Goal: Information Seeking & Learning: Check status

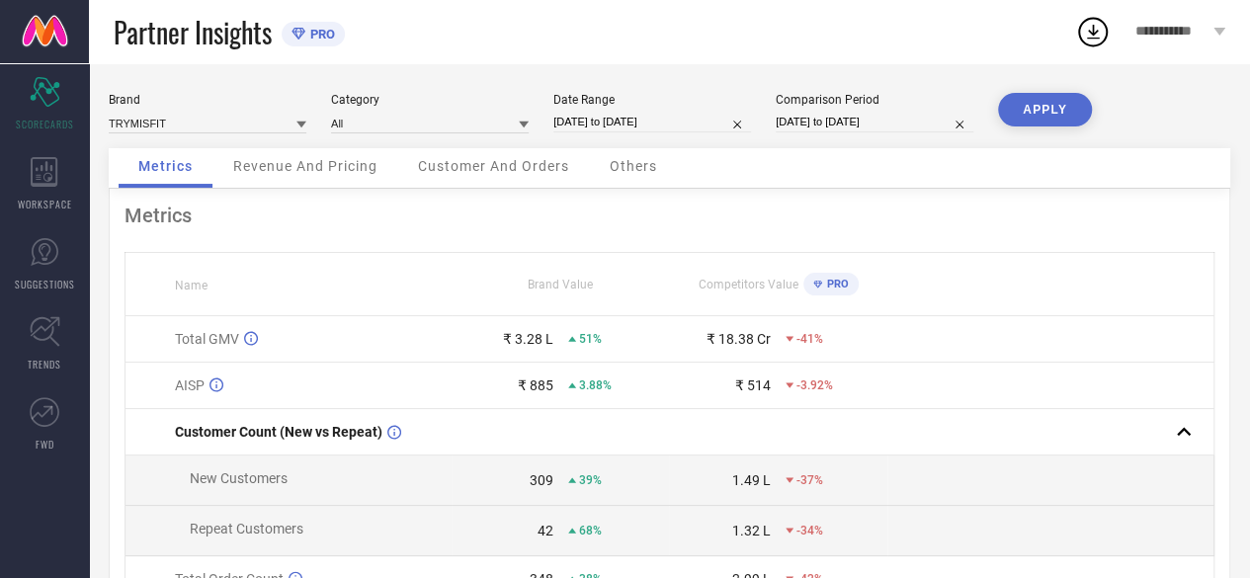
click at [1219, 29] on icon at bounding box center [1220, 32] width 12 height 8
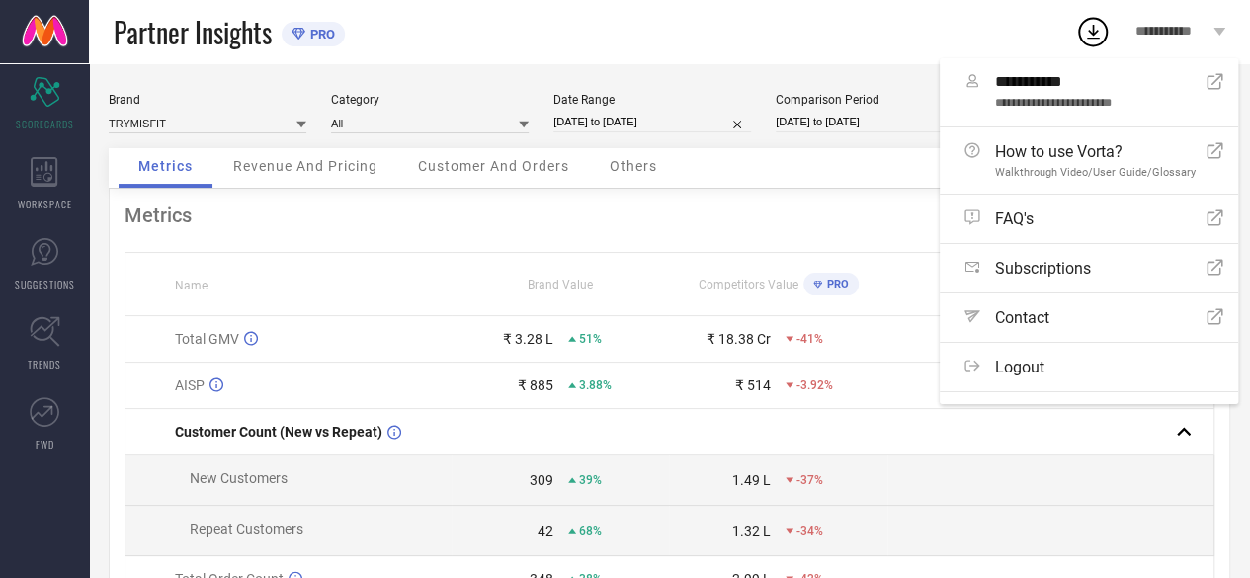
click at [909, 19] on div "Partner Insights PRO" at bounding box center [595, 31] width 962 height 63
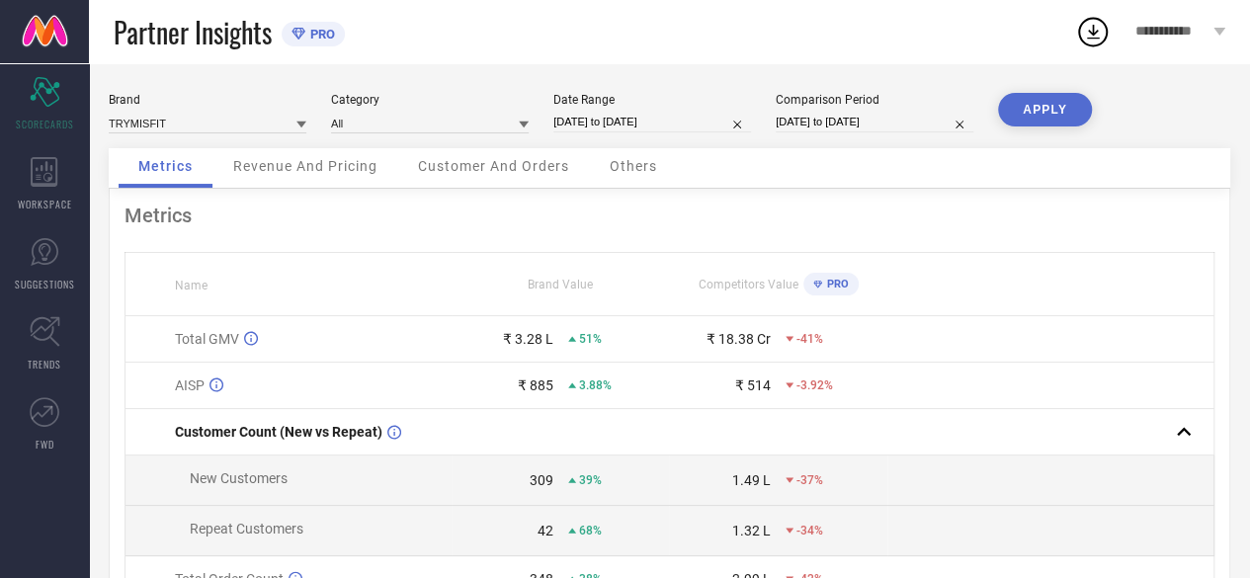
select select "7"
select select "2025"
select select "8"
select select "2025"
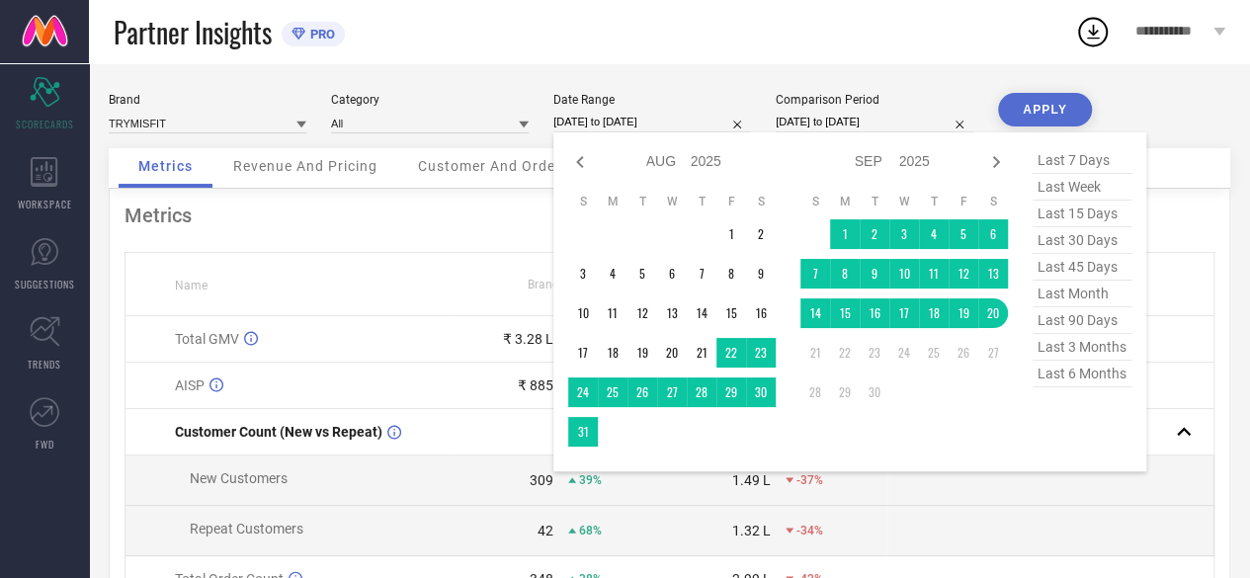
click at [589, 118] on input "[DATE] to [DATE]" at bounding box center [652, 122] width 198 height 21
click at [837, 232] on td "1" at bounding box center [845, 234] width 30 height 30
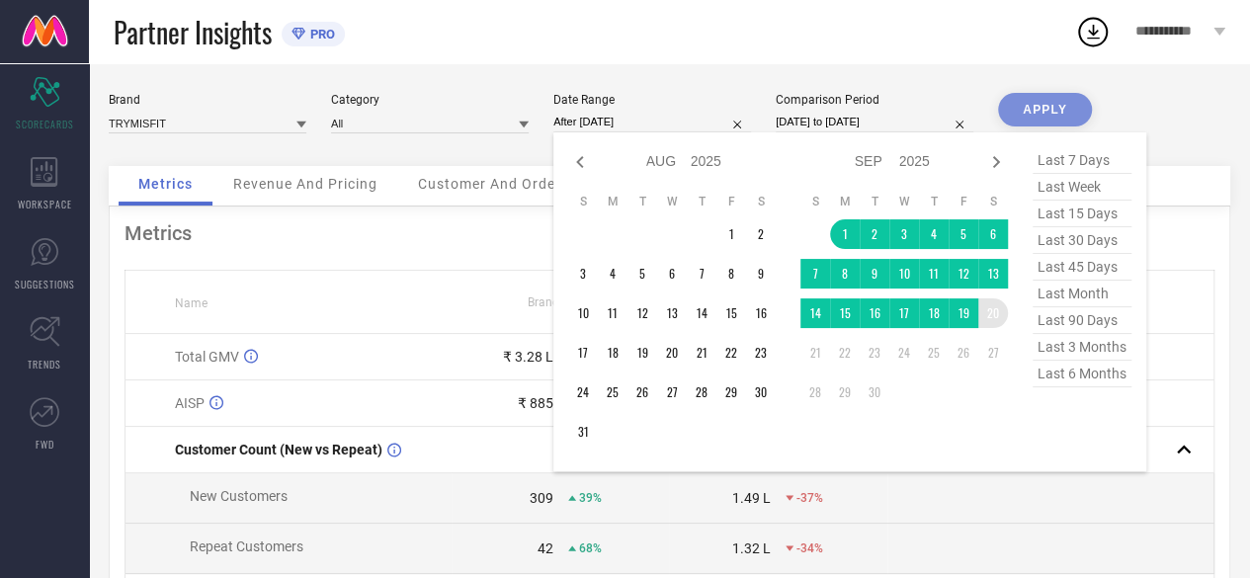
type input "01-09-2025 to 20-09-2025"
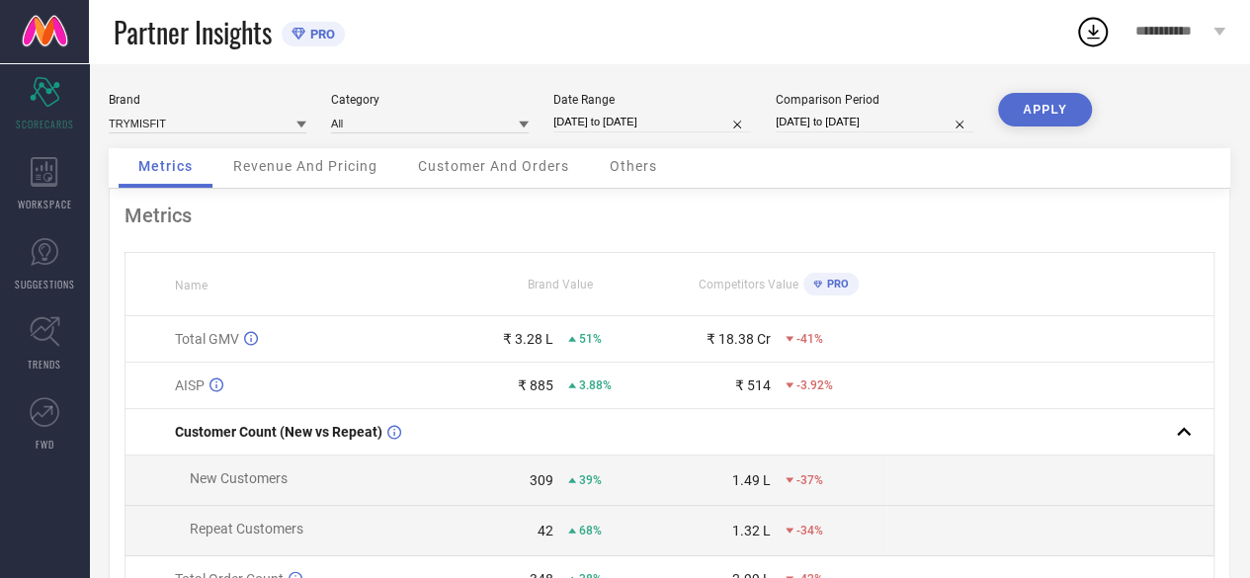
click at [1051, 106] on button "APPLY" at bounding box center [1045, 110] width 94 height 34
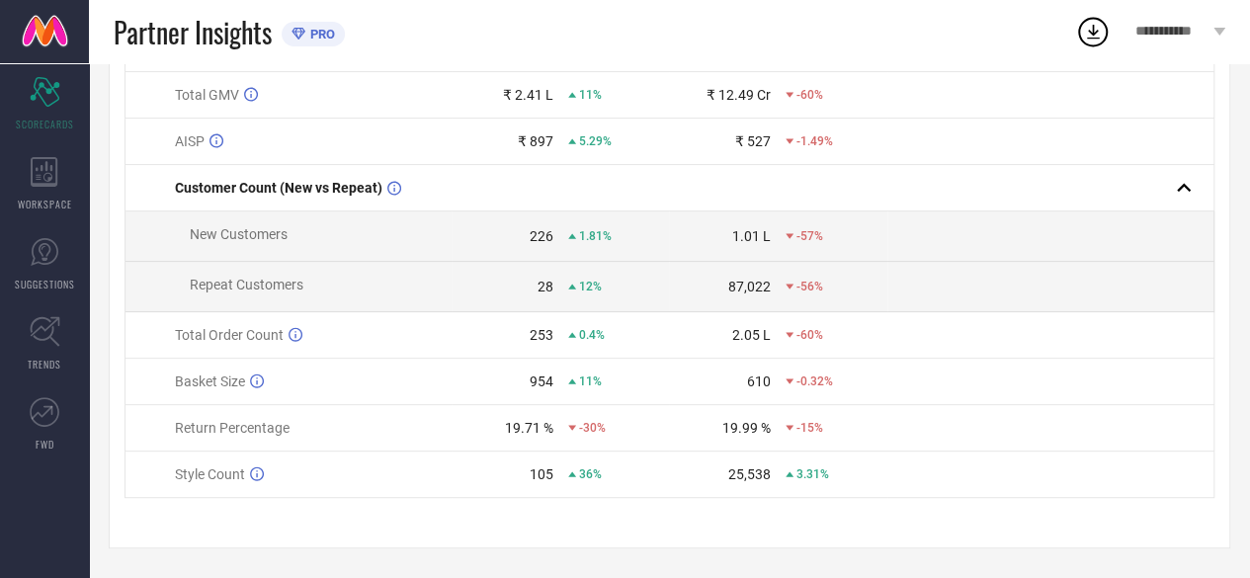
scroll to position [248, 0]
click at [538, 473] on div "105" at bounding box center [542, 474] width 24 height 16
drag, startPoint x: 508, startPoint y: 429, endPoint x: 551, endPoint y: 433, distance: 43.7
click at [551, 433] on div "19.71 %" at bounding box center [529, 428] width 48 height 16
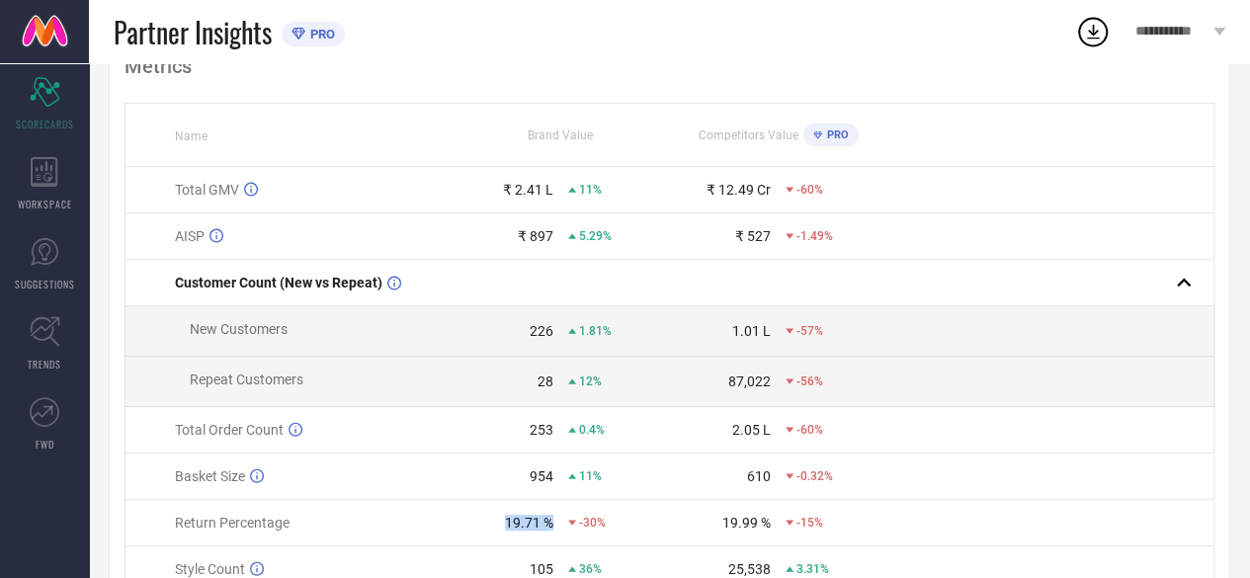
scroll to position [0, 0]
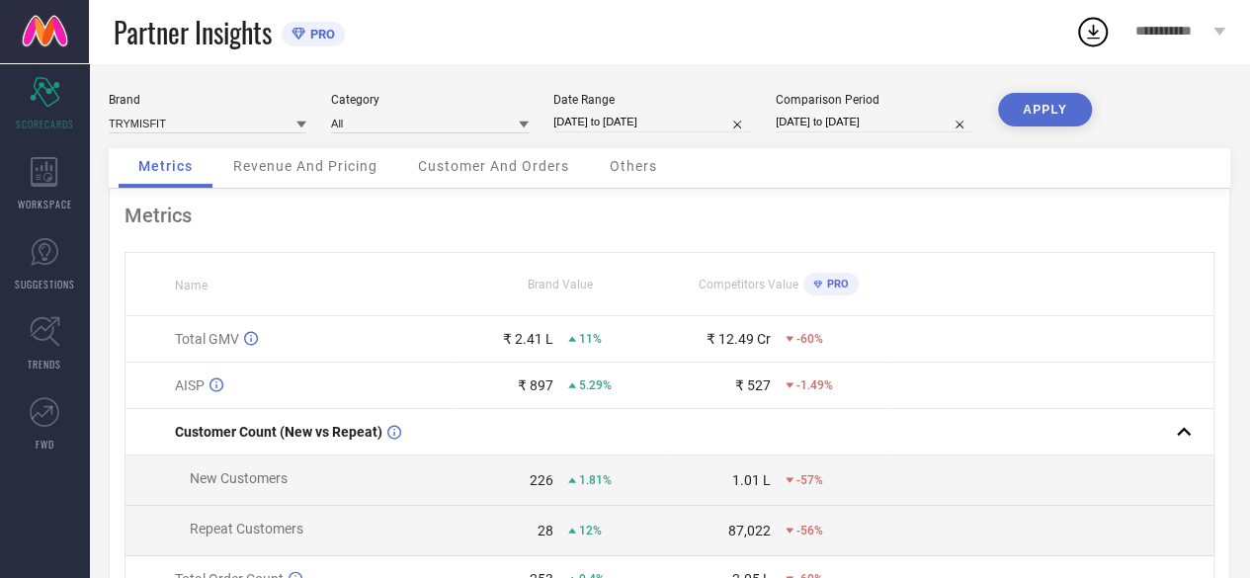
click at [607, 123] on input "01-09-2025 to 20-09-2025" at bounding box center [652, 122] width 198 height 21
select select "8"
select select "2025"
select select "9"
select select "2025"
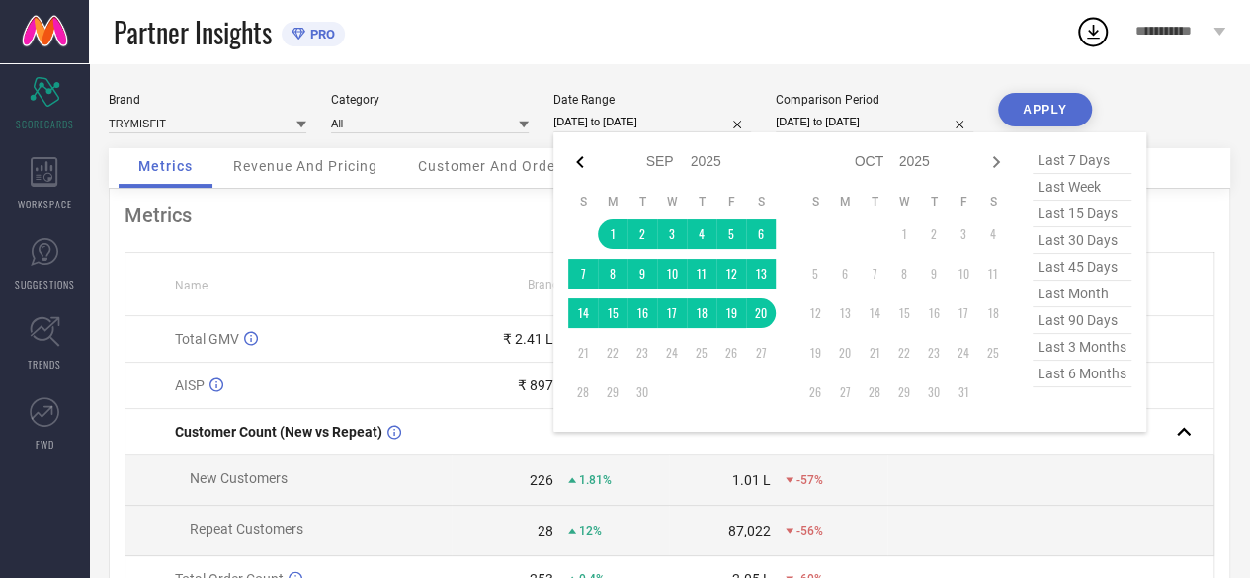
click at [577, 159] on icon at bounding box center [580, 162] width 24 height 24
select select "7"
select select "2025"
select select "8"
select select "2025"
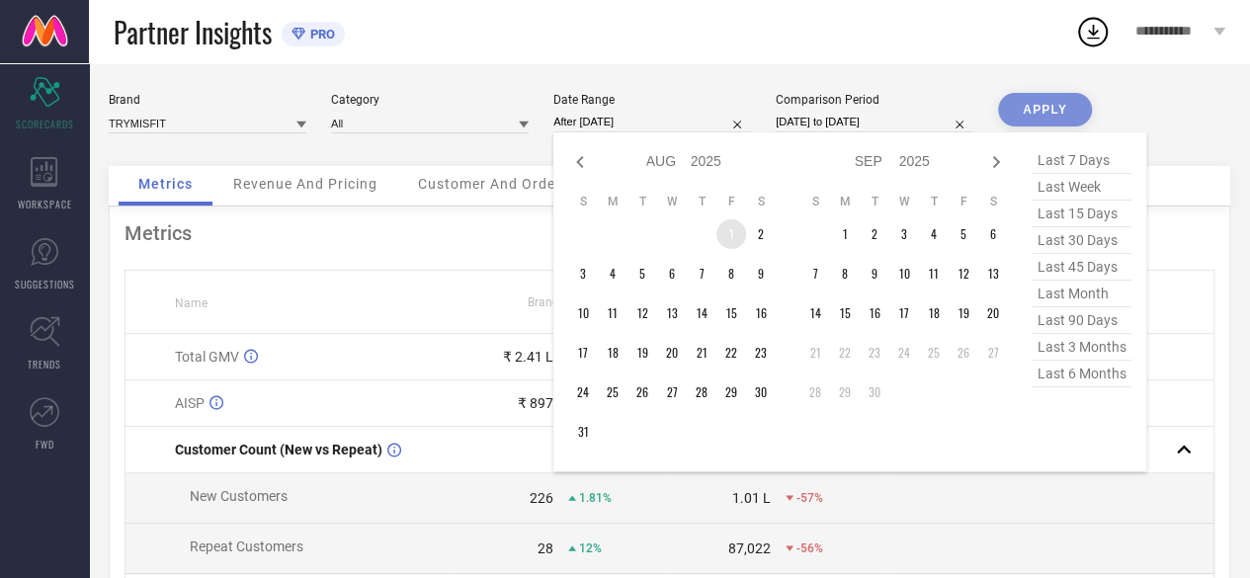
click at [726, 228] on td "1" at bounding box center [731, 234] width 30 height 30
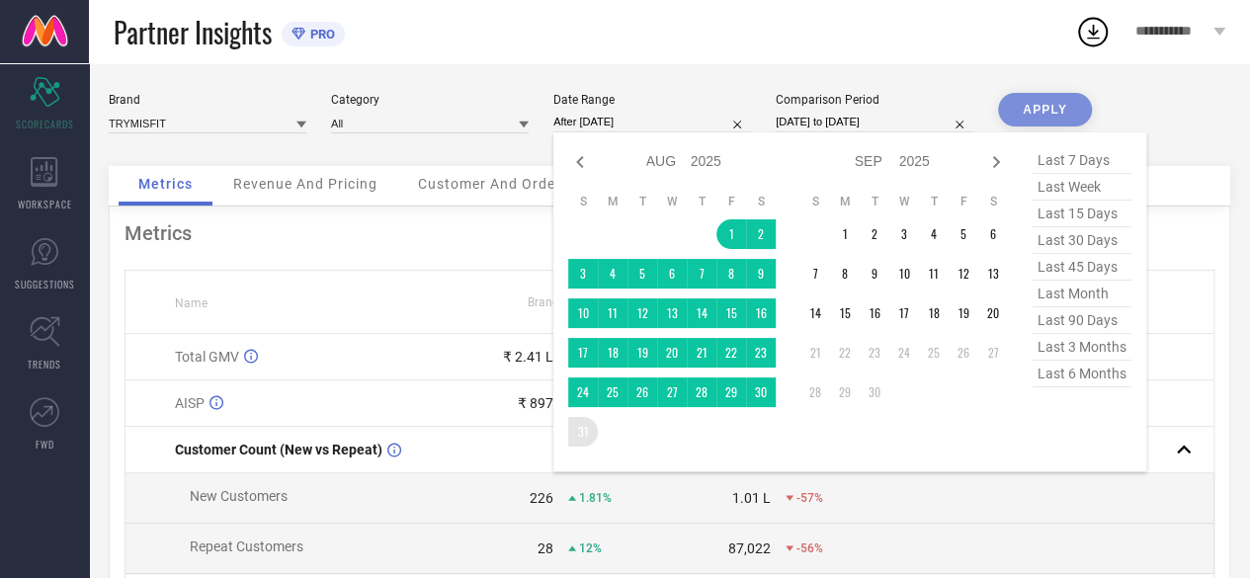
type input "01-08-2025 to 31-08-2025"
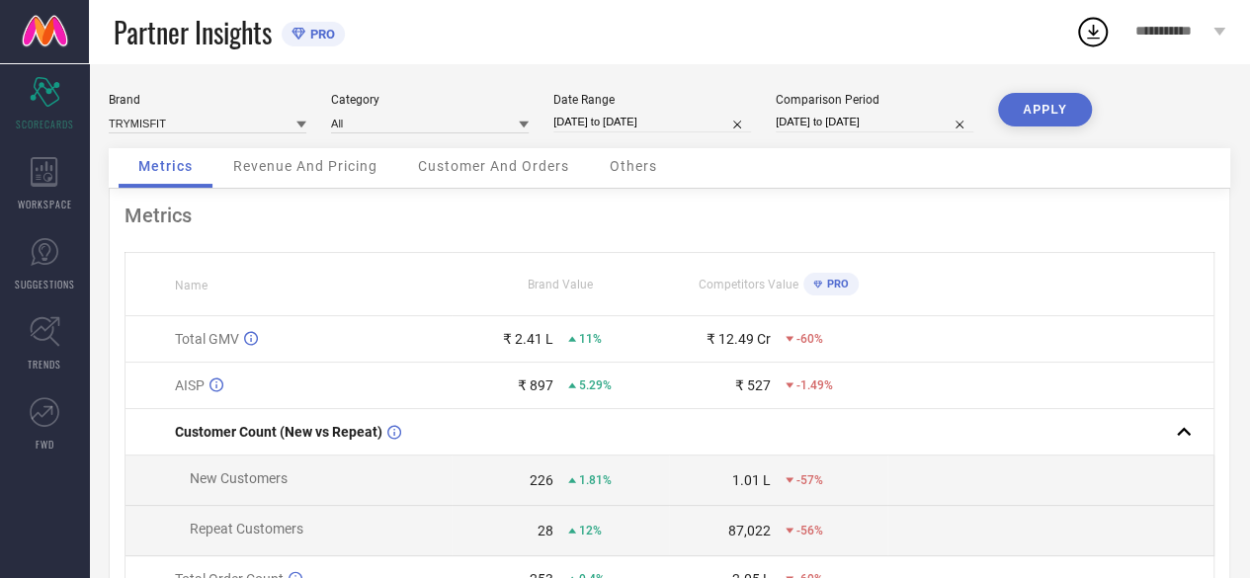
click at [1080, 108] on button "APPLY" at bounding box center [1045, 110] width 94 height 34
click at [818, 120] on input "21-08-2024 to 20-09-2024" at bounding box center [875, 122] width 198 height 21
select select "7"
select select "2024"
select select "8"
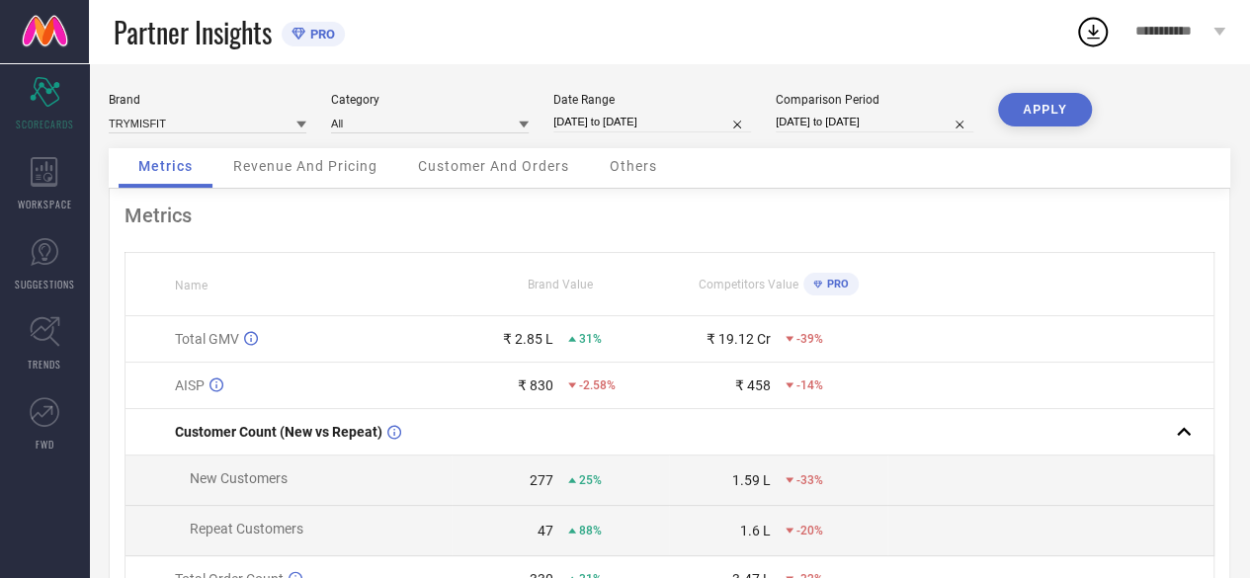
select select "2024"
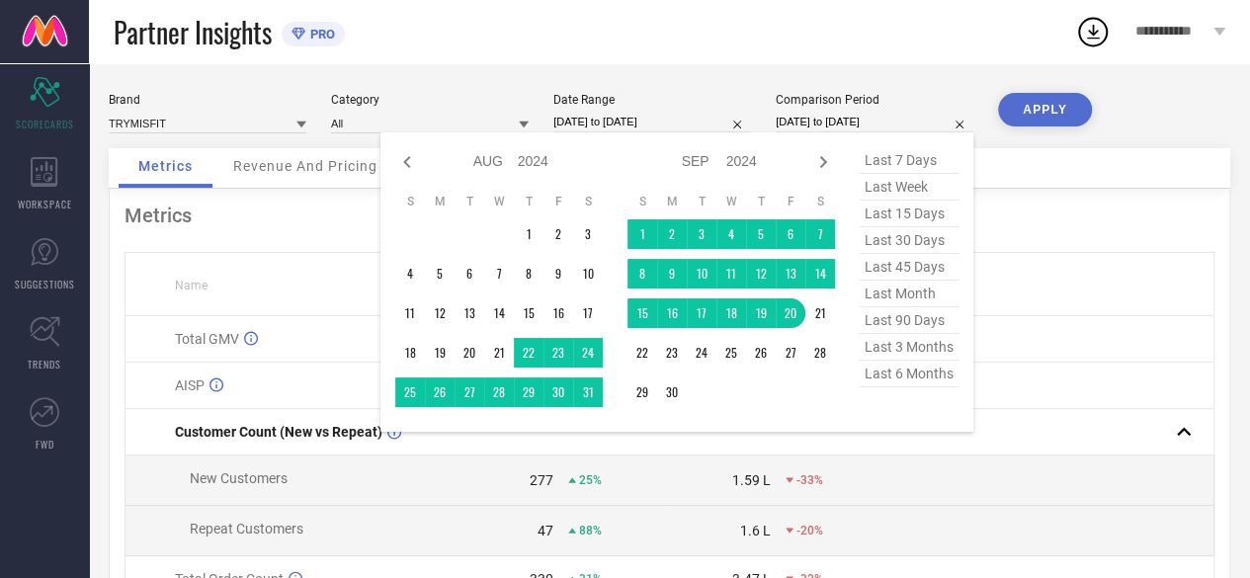
click at [1094, 199] on div "Metrics Name Brand Value Competitors Value PRO Total GMV ₹ 2.85 L 31% ₹ 19.12 C…" at bounding box center [670, 491] width 1122 height 604
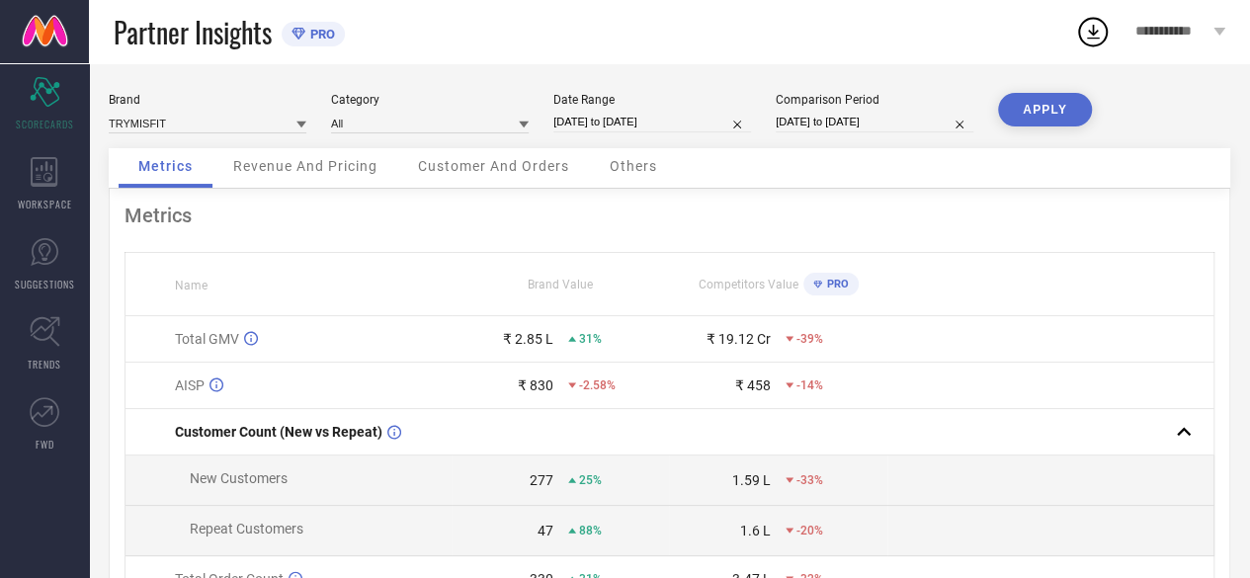
click at [523, 119] on div at bounding box center [524, 124] width 10 height 19
click at [1168, 232] on div "Metrics Name Brand Value Competitors Value PRO Total GMV ₹ 2.85 L 31% ₹ 19.12 C…" at bounding box center [670, 491] width 1122 height 604
select select "7"
select select "2024"
select select "8"
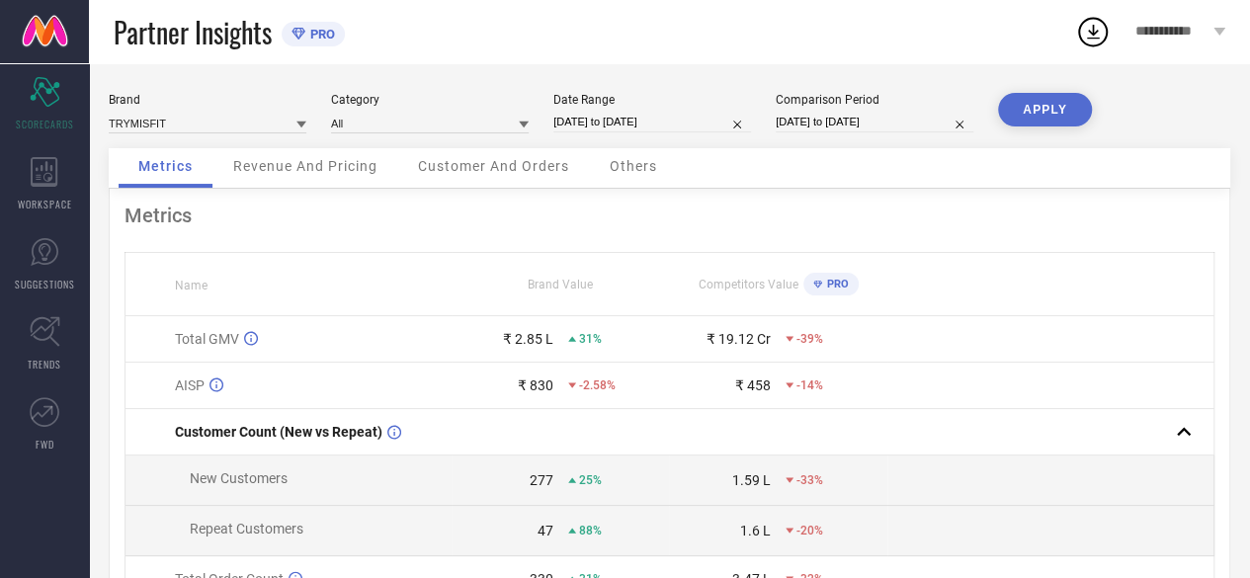
select select "2024"
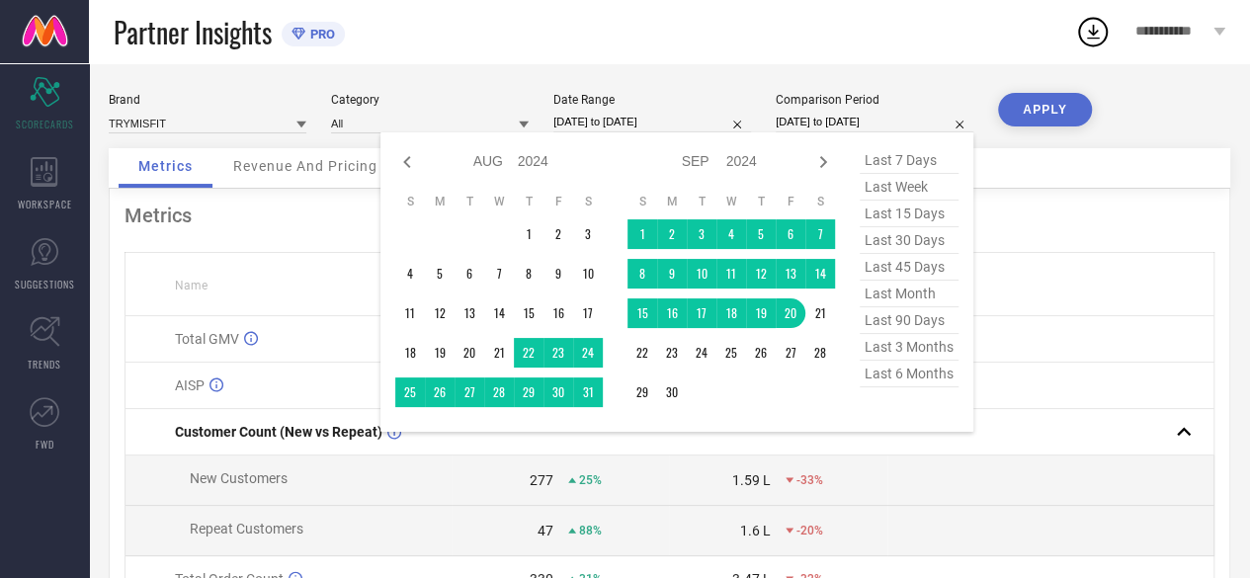
click at [815, 118] on input "21-08-2024 to 20-09-2024" at bounding box center [875, 122] width 198 height 21
click at [1103, 269] on th at bounding box center [1050, 284] width 327 height 63
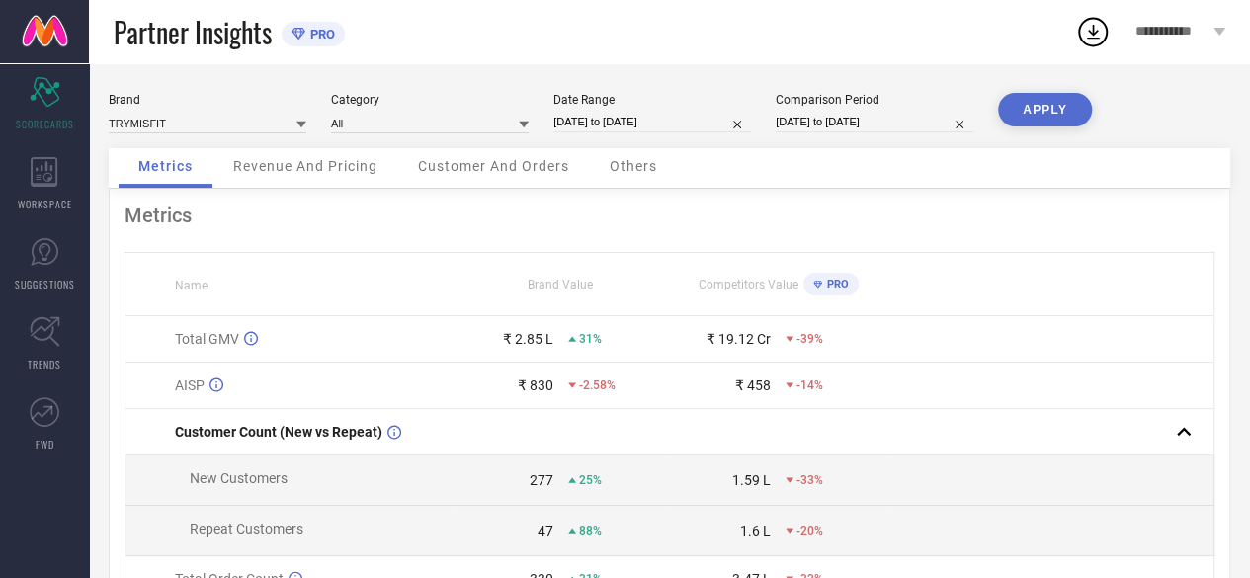
click at [834, 122] on input "21-08-2024 to 20-09-2024" at bounding box center [875, 122] width 198 height 21
select select "7"
select select "2024"
select select "8"
select select "2024"
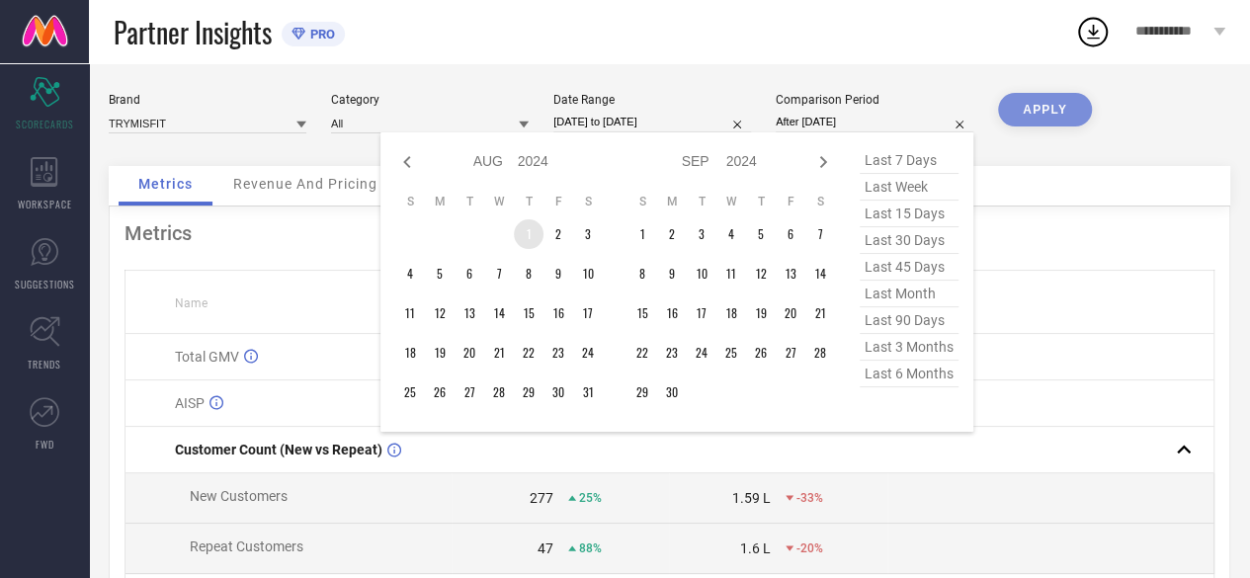
click at [526, 233] on td "1" at bounding box center [529, 234] width 30 height 30
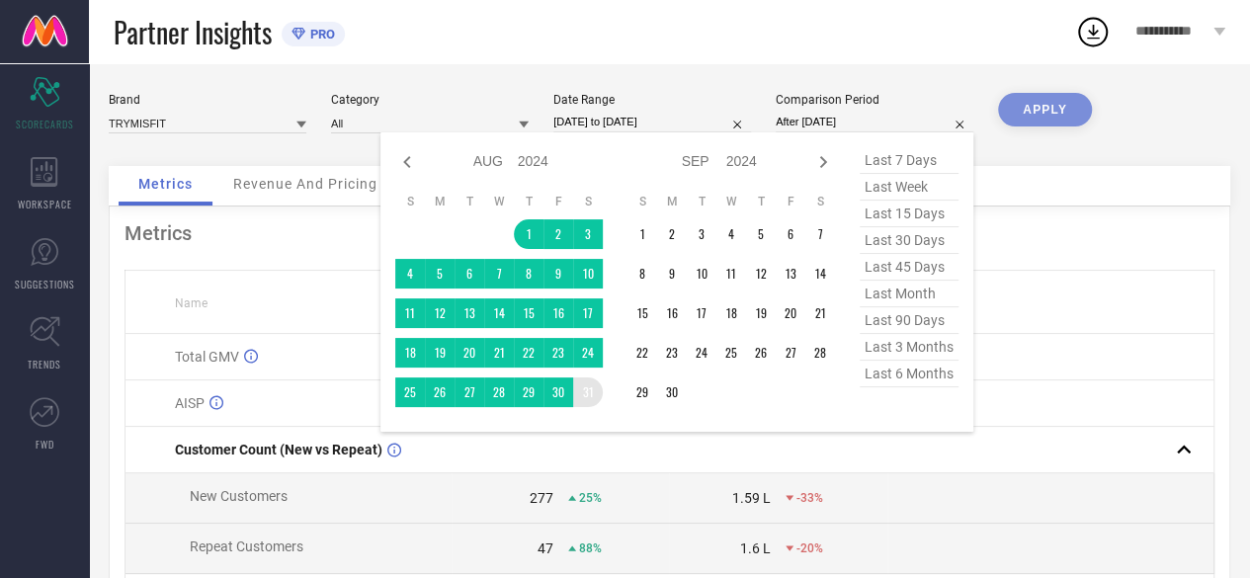
type input "01-08-2024 to 31-08-2024"
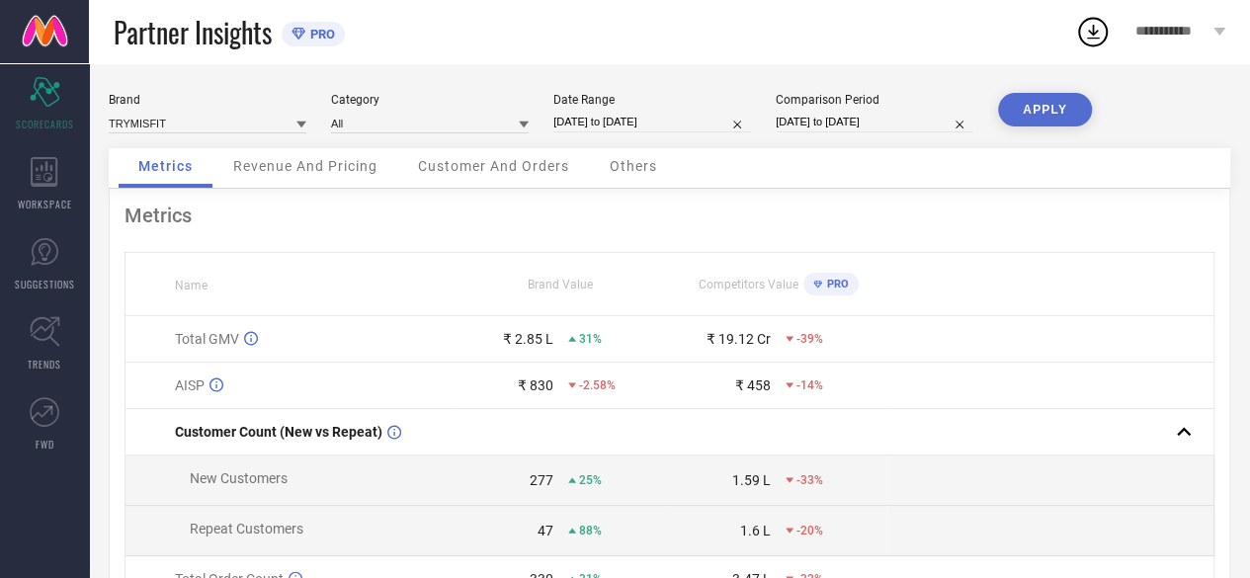
select select "7"
select select "2025"
select select "8"
select select "2025"
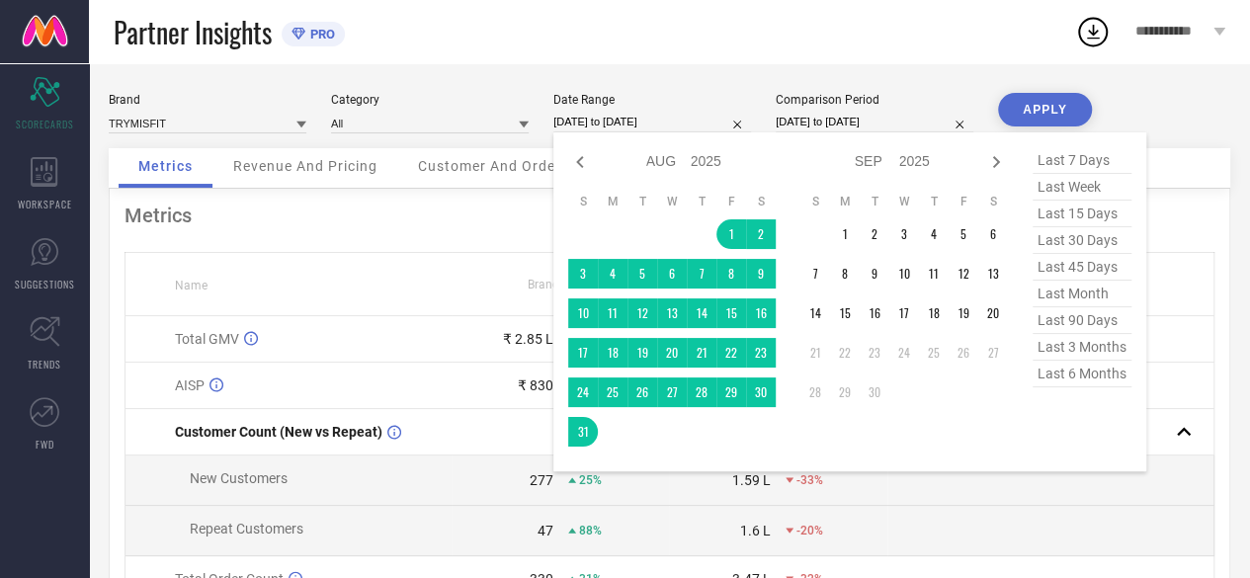
click at [624, 126] on input "01-08-2025 to 31-08-2025" at bounding box center [652, 122] width 198 height 21
click at [847, 233] on td "1" at bounding box center [845, 234] width 30 height 30
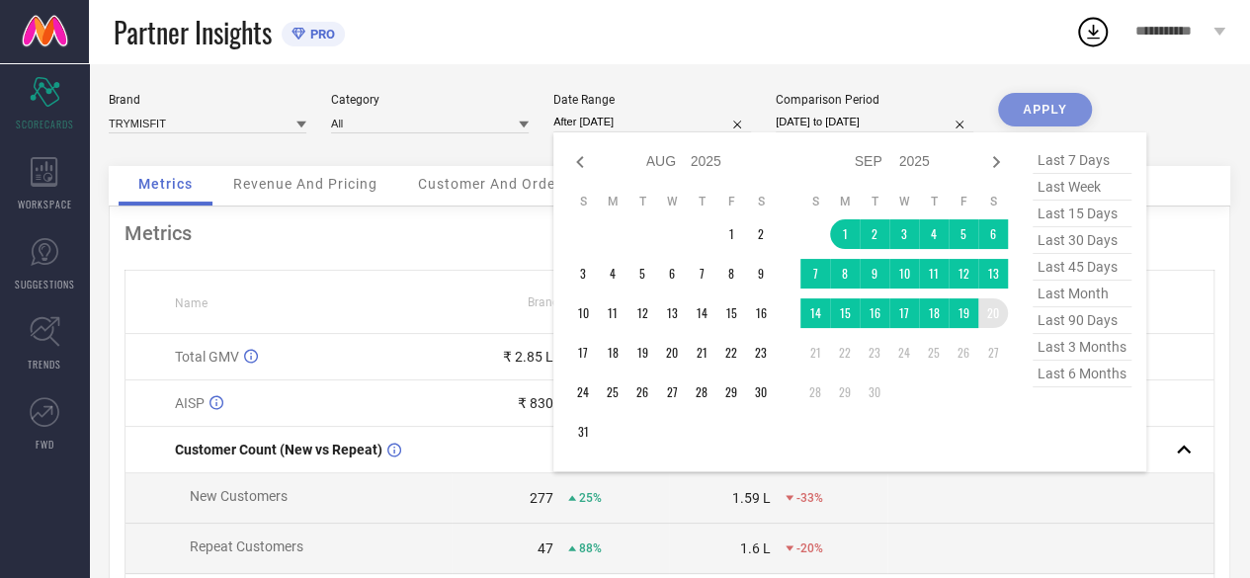
type input "01-09-2025 to 20-09-2025"
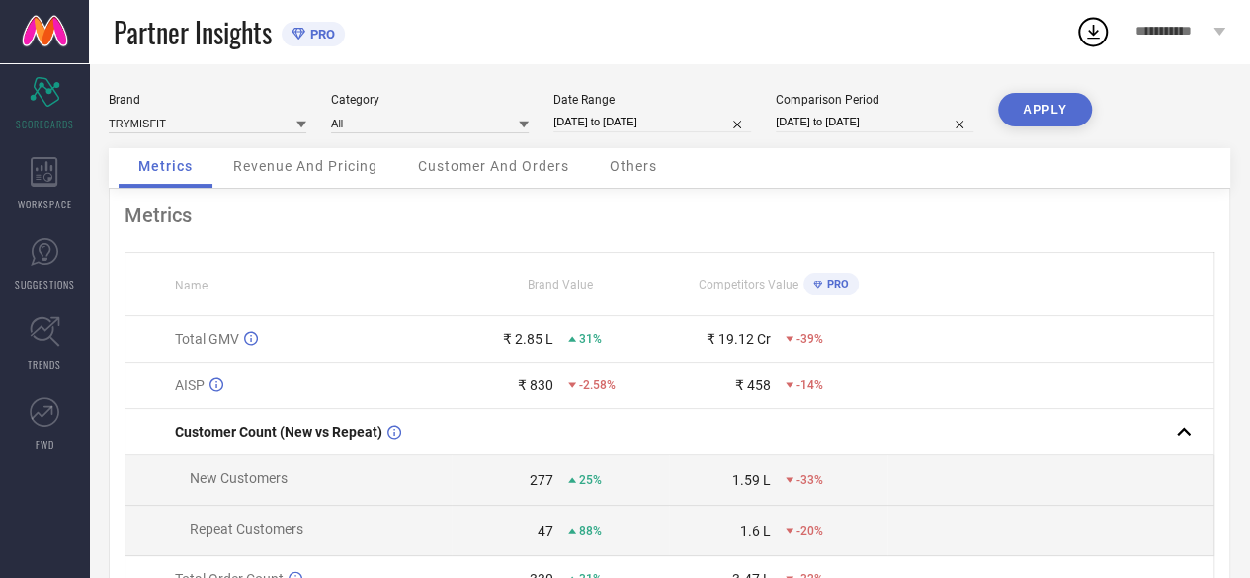
click at [1038, 113] on button "APPLY" at bounding box center [1045, 110] width 94 height 34
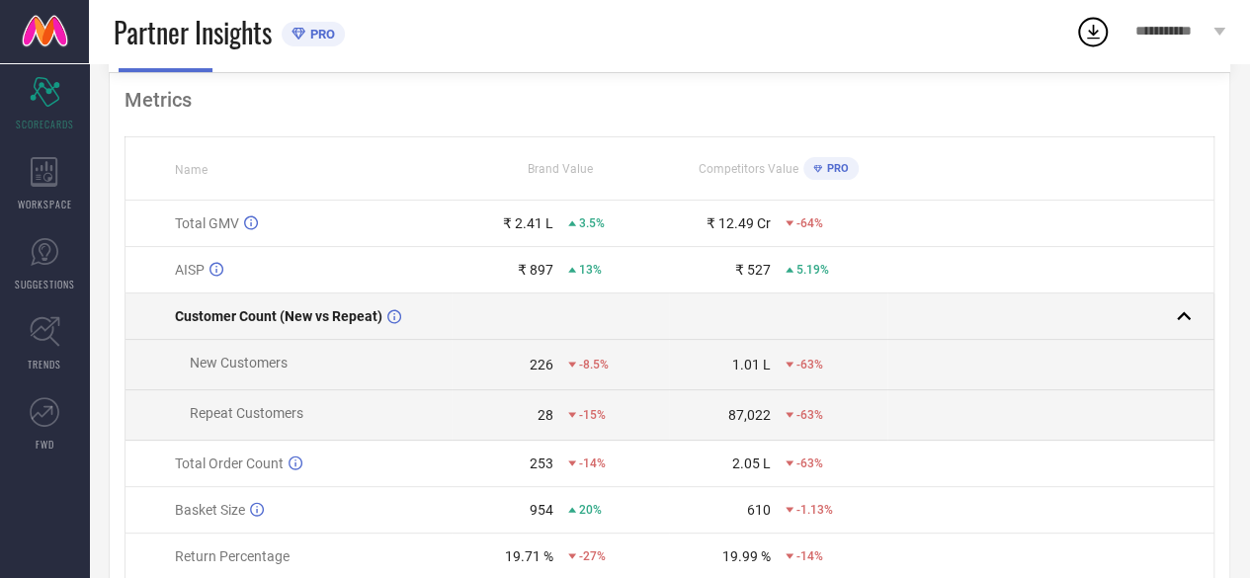
scroll to position [198, 0]
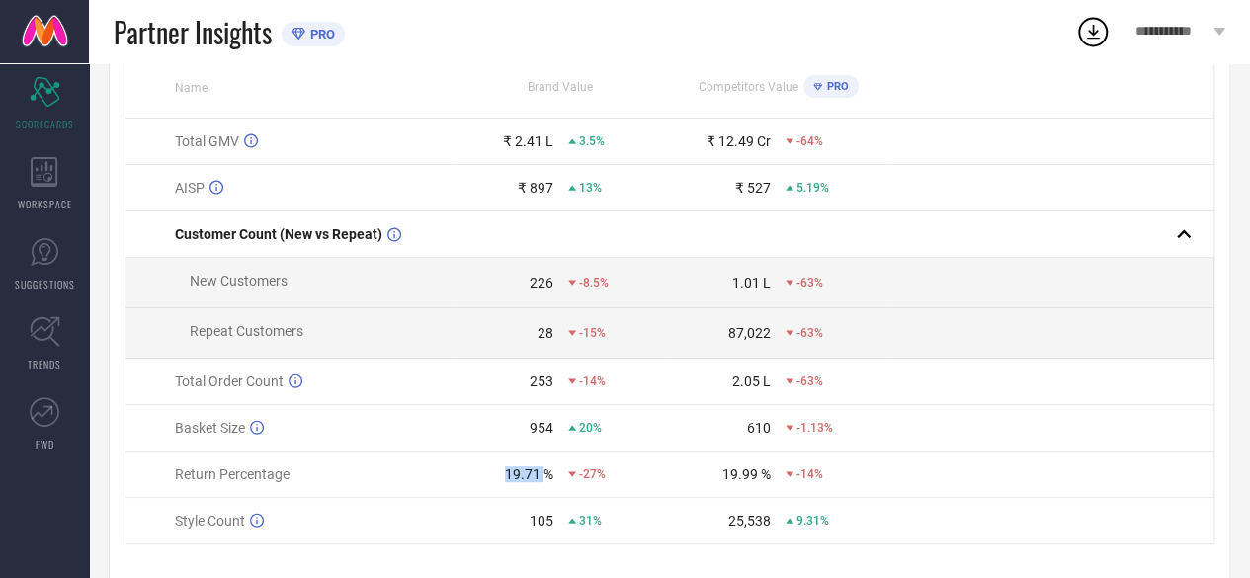
drag, startPoint x: 503, startPoint y: 480, endPoint x: 545, endPoint y: 479, distance: 41.5
click at [545, 479] on div "19.71 %" at bounding box center [503, 474] width 101 height 16
click at [532, 284] on div "226" at bounding box center [542, 283] width 24 height 16
drag, startPoint x: 507, startPoint y: 478, endPoint x: 559, endPoint y: 477, distance: 52.4
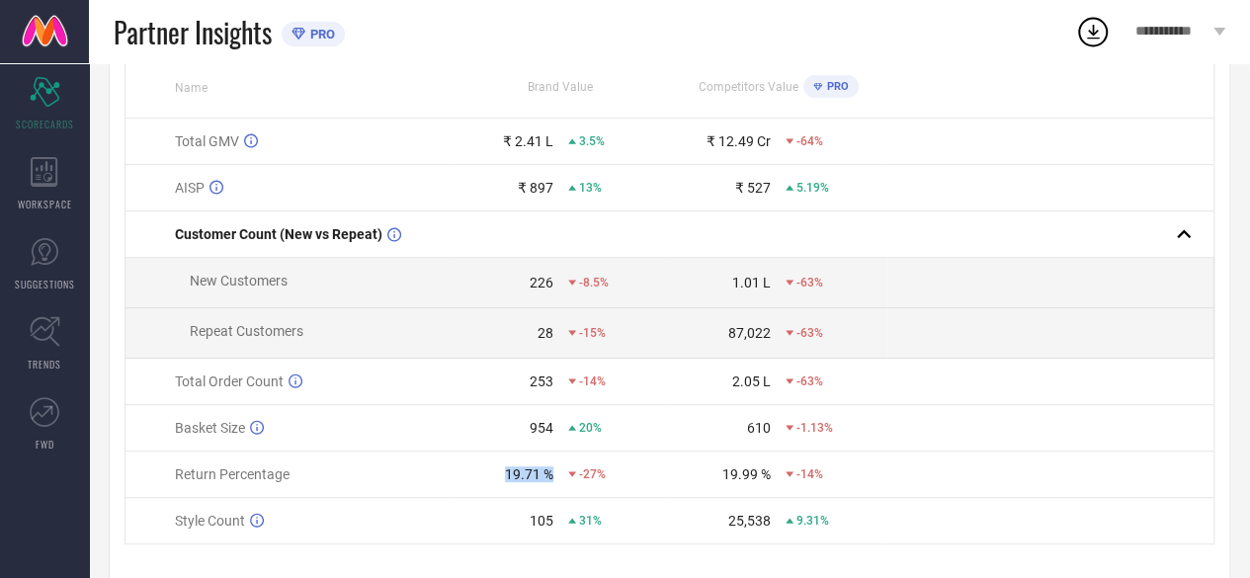
click at [559, 477] on div "19.71 % -27%" at bounding box center [560, 474] width 215 height 16
click at [536, 285] on div "226" at bounding box center [542, 283] width 24 height 16
